Goal: Navigation & Orientation: Find specific page/section

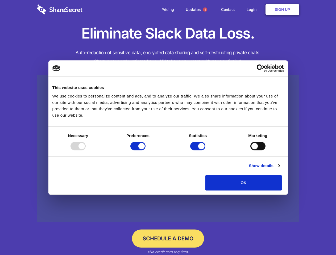
click at [86, 150] on div at bounding box center [77, 146] width 15 height 9
click at [145, 150] on input "Preferences" at bounding box center [137, 146] width 15 height 9
checkbox input "false"
click at [198, 150] on input "Statistics" at bounding box center [197, 146] width 15 height 9
checkbox input "false"
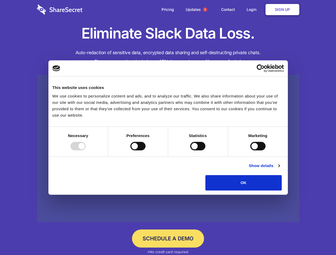
click at [250, 150] on input "Marketing" at bounding box center [257, 146] width 15 height 9
checkbox input "true"
click at [279, 169] on link "Show details" at bounding box center [264, 166] width 31 height 6
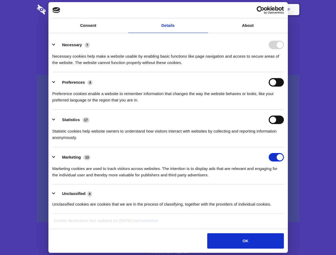
click at [284, 72] on li "Necessary 7 Necessary cookies help make a website usable by enabling basic func…" at bounding box center [167, 53] width 231 height 37
click at [205, 10] on span "1" at bounding box center [205, 9] width 4 height 4
